Goal: Obtain resource: Obtain resource

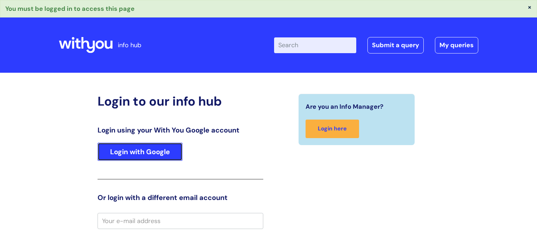
click at [146, 153] on link "Login with Google" at bounding box center [140, 152] width 85 height 18
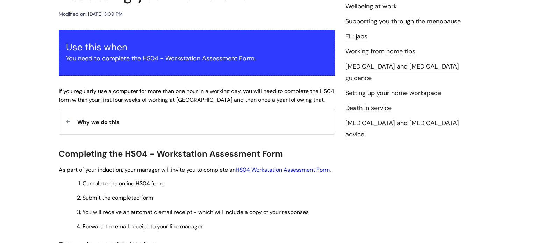
scroll to position [108, 0]
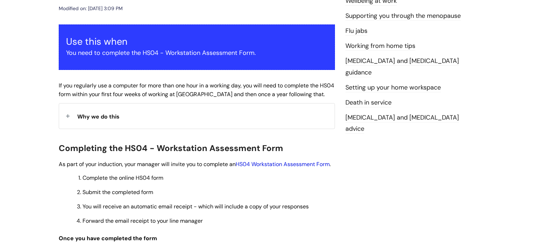
click at [272, 164] on link "HS04 Workstation Assessment Form" at bounding box center [283, 164] width 94 height 7
